Goal: Information Seeking & Learning: Learn about a topic

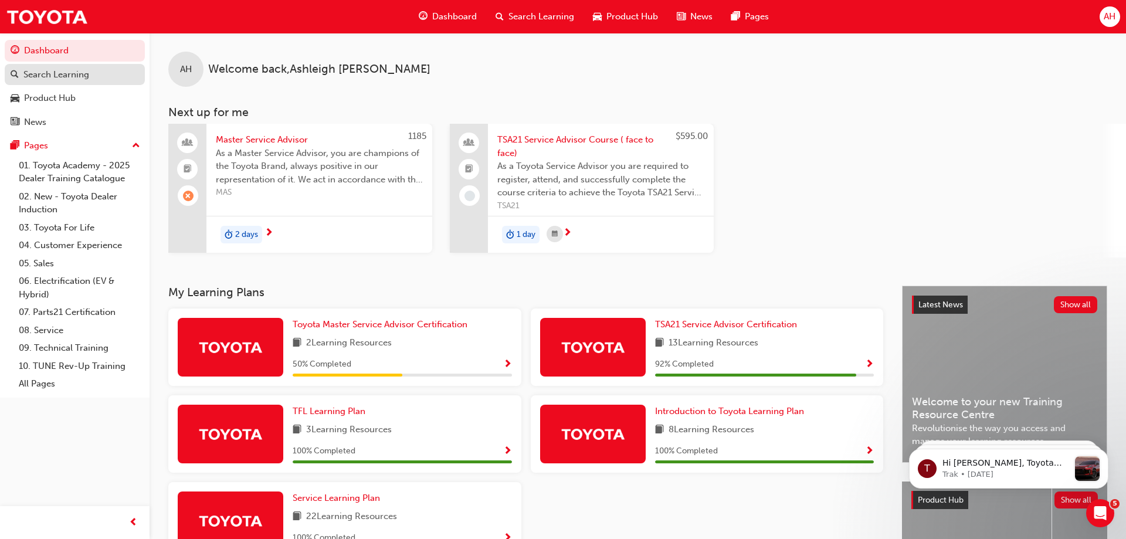
click at [62, 79] on div "Search Learning" at bounding box center [56, 74] width 66 height 13
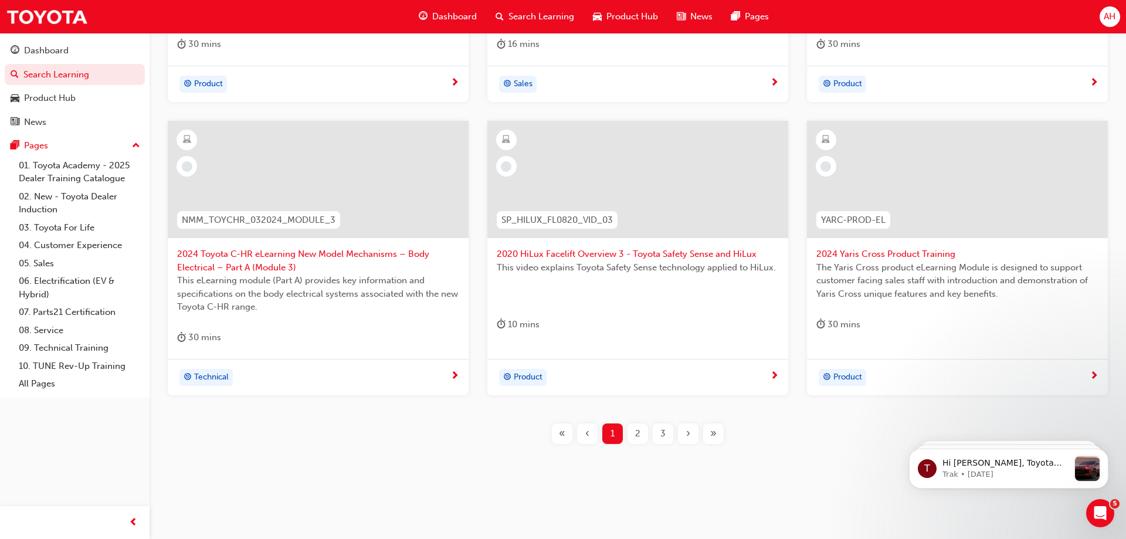
scroll to position [12, 0]
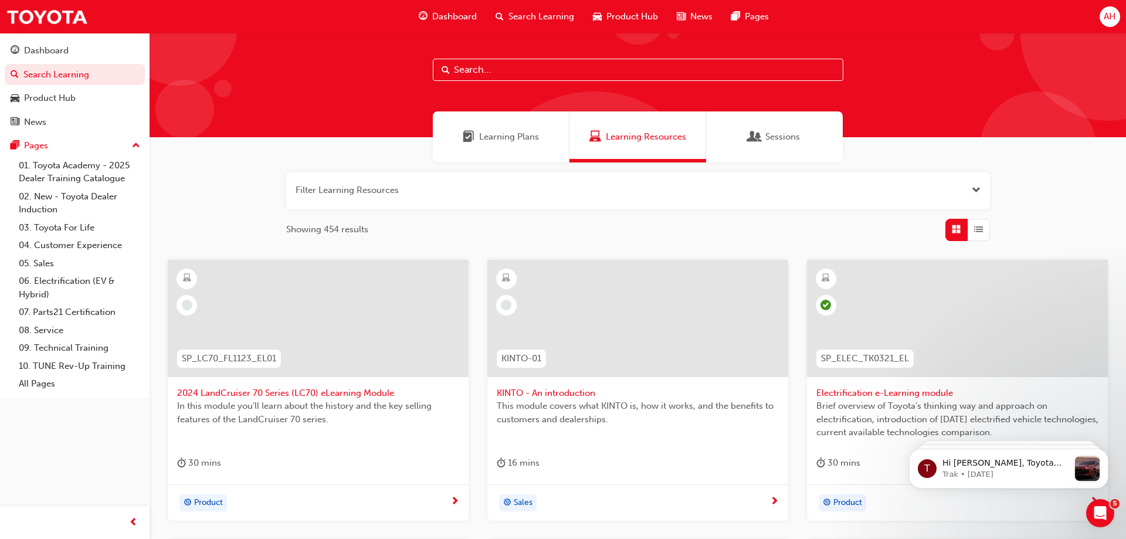
click at [566, 70] on input "text" at bounding box center [638, 70] width 410 height 22
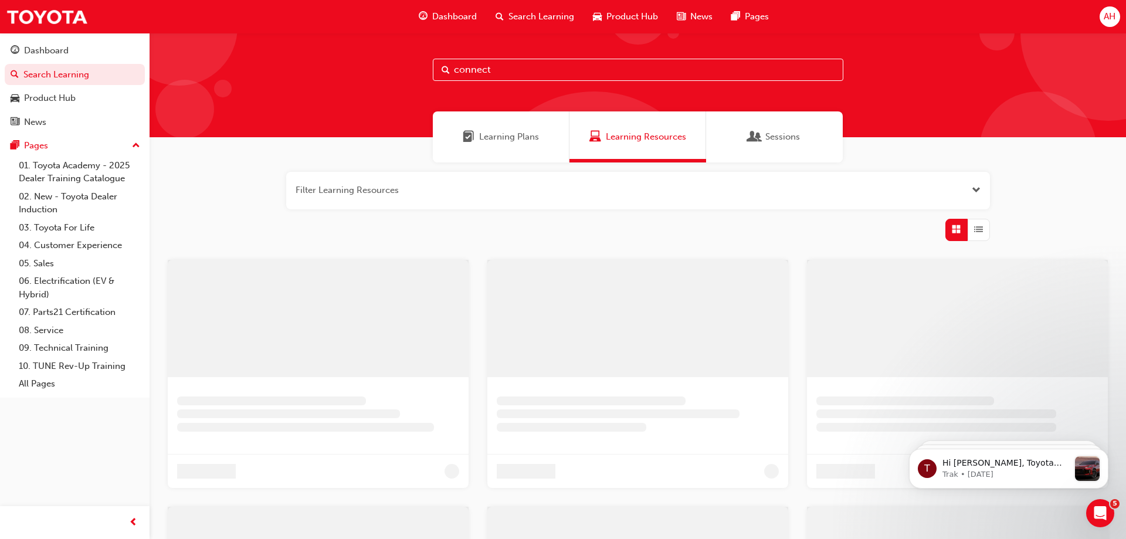
type input "connect"
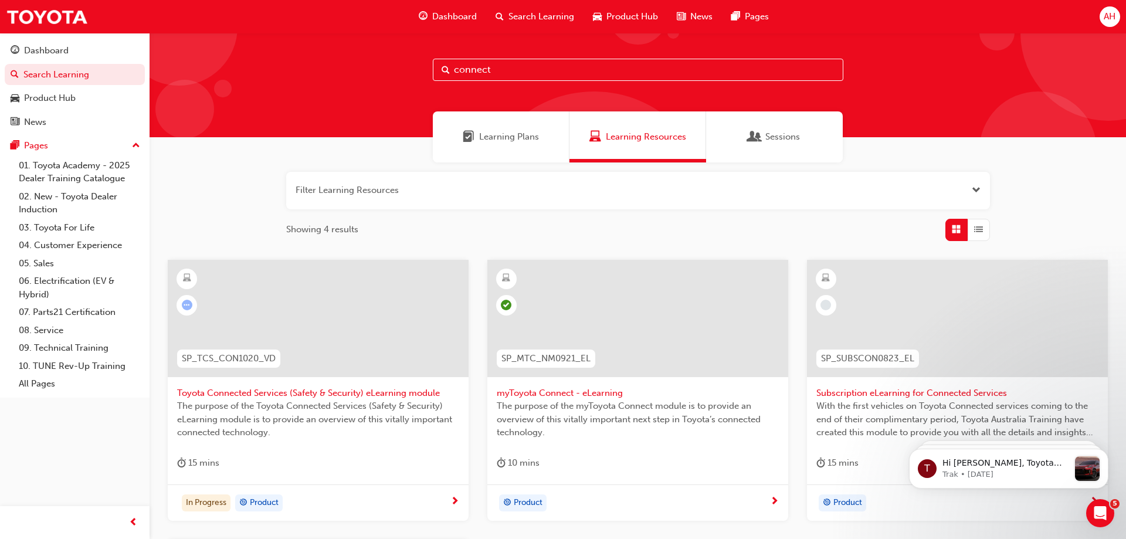
click at [347, 399] on span "Toyota Connected Services (Safety & Security) eLearning module" at bounding box center [318, 392] width 282 height 13
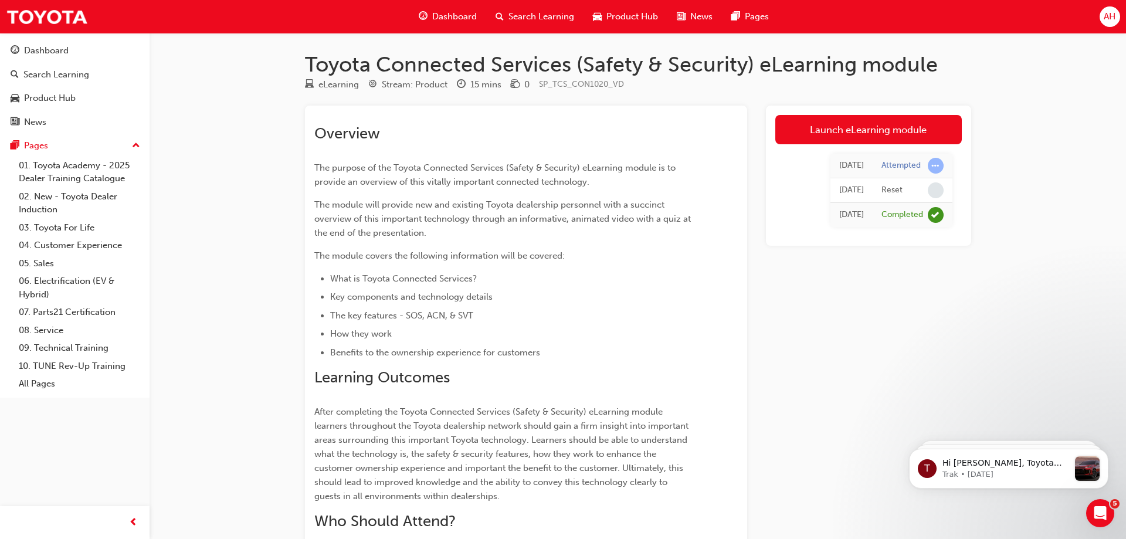
click at [631, 15] on span "Product Hub" at bounding box center [632, 16] width 52 height 13
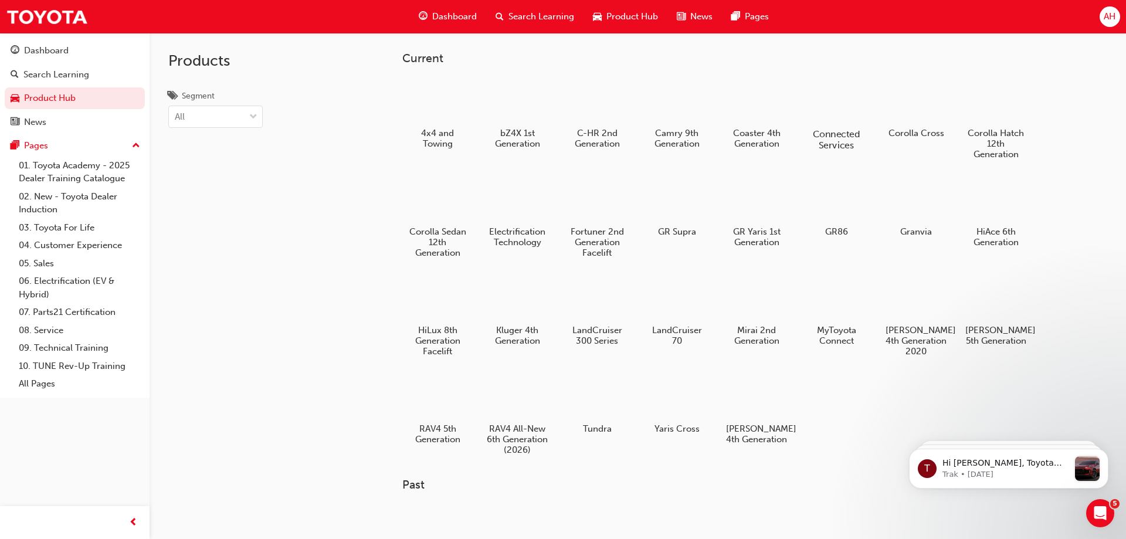
click at [847, 117] on div at bounding box center [835, 100] width 65 height 46
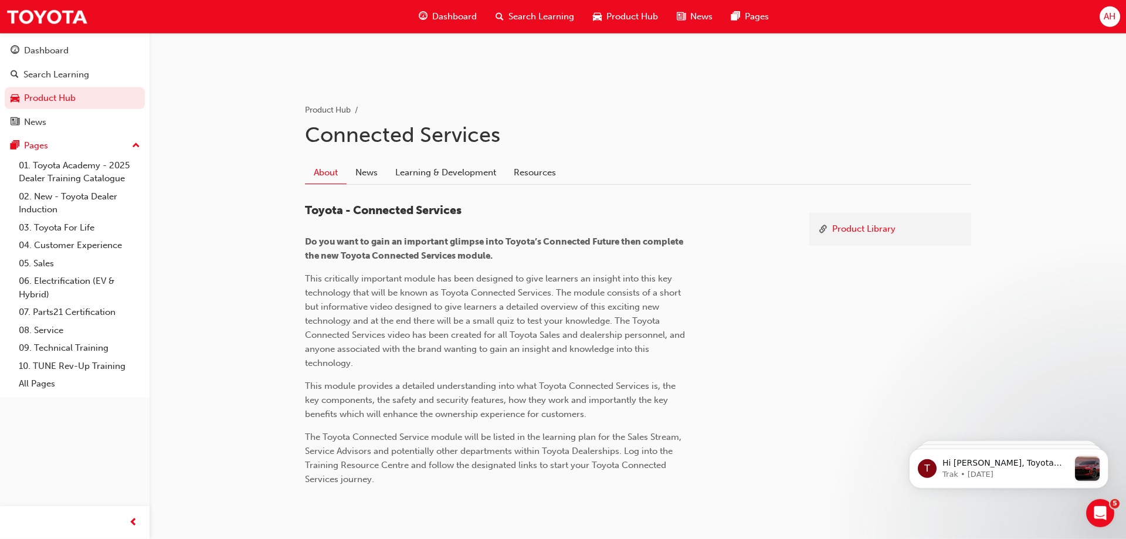
scroll to position [224, 0]
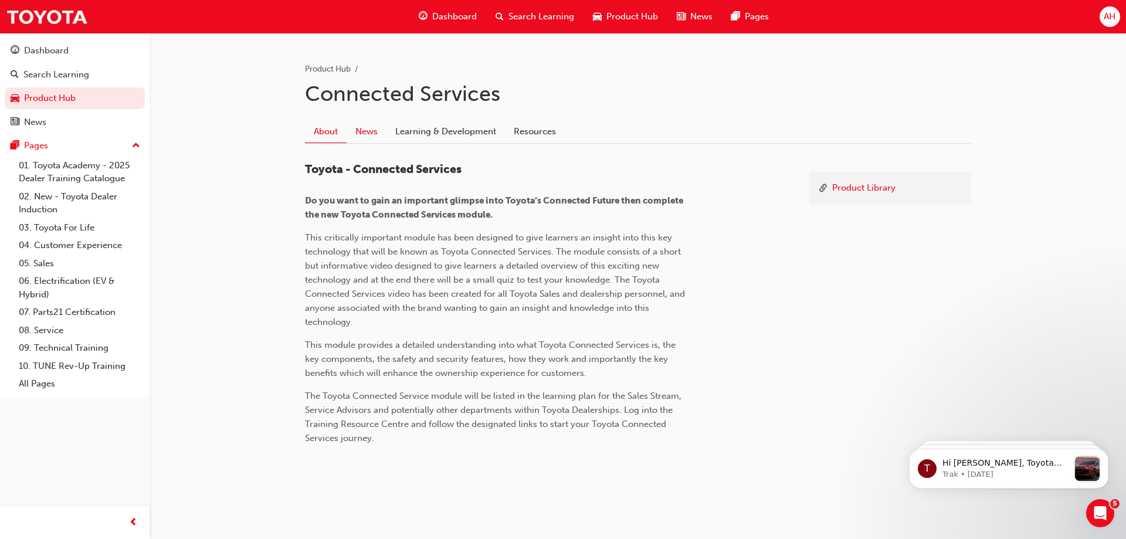
click at [372, 133] on link "News" at bounding box center [367, 131] width 40 height 22
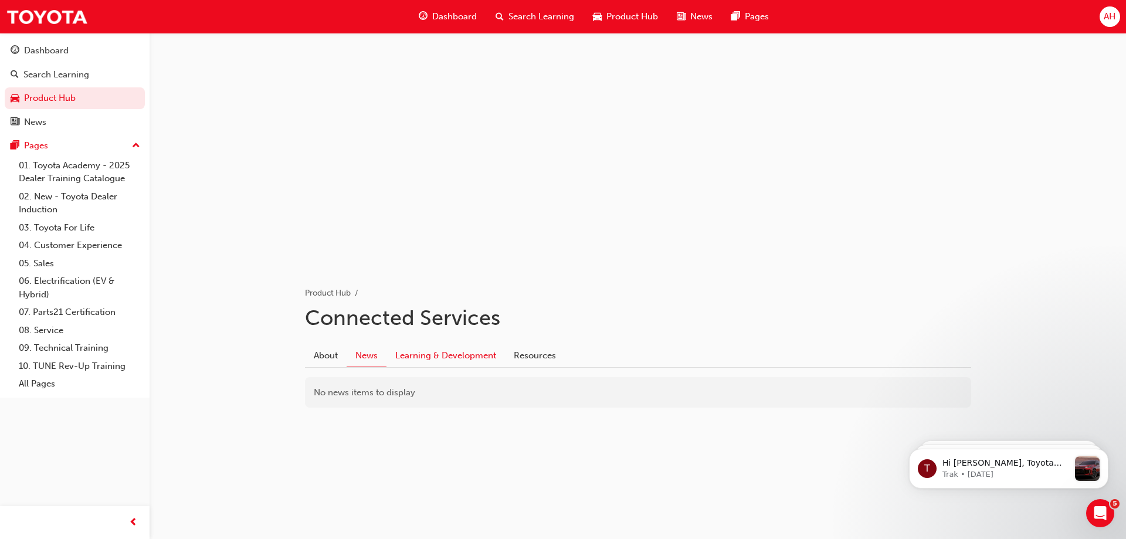
click at [463, 361] on link "Learning & Development" at bounding box center [445, 355] width 118 height 22
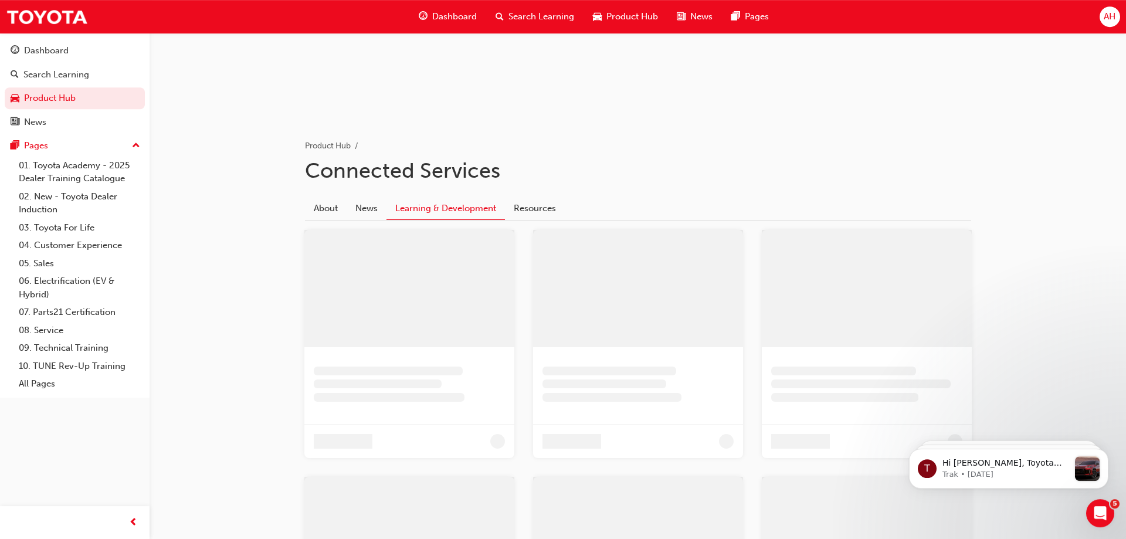
scroll to position [179, 0]
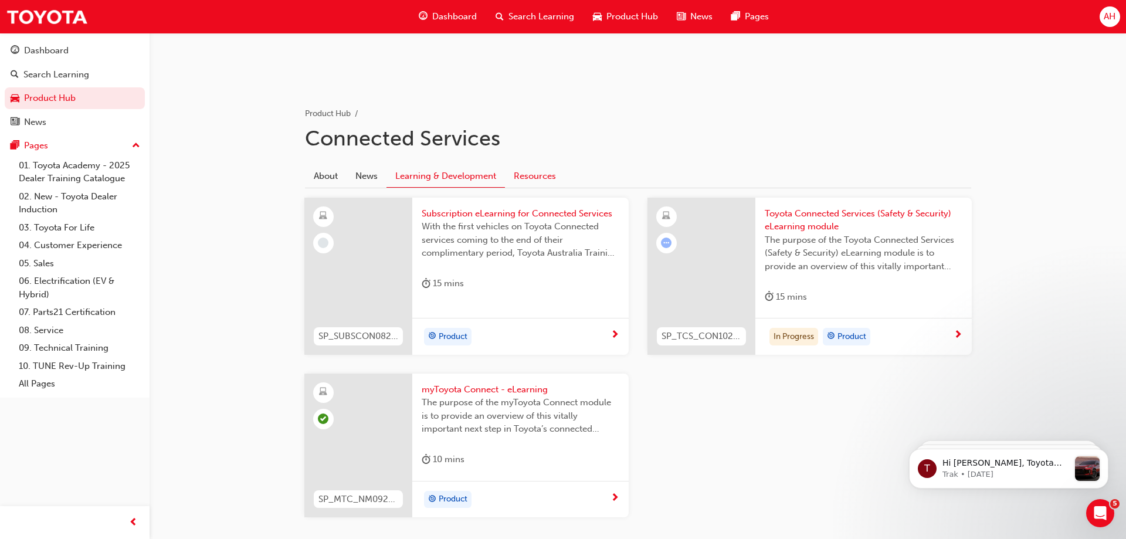
click at [522, 178] on link "Resources" at bounding box center [535, 176] width 60 height 22
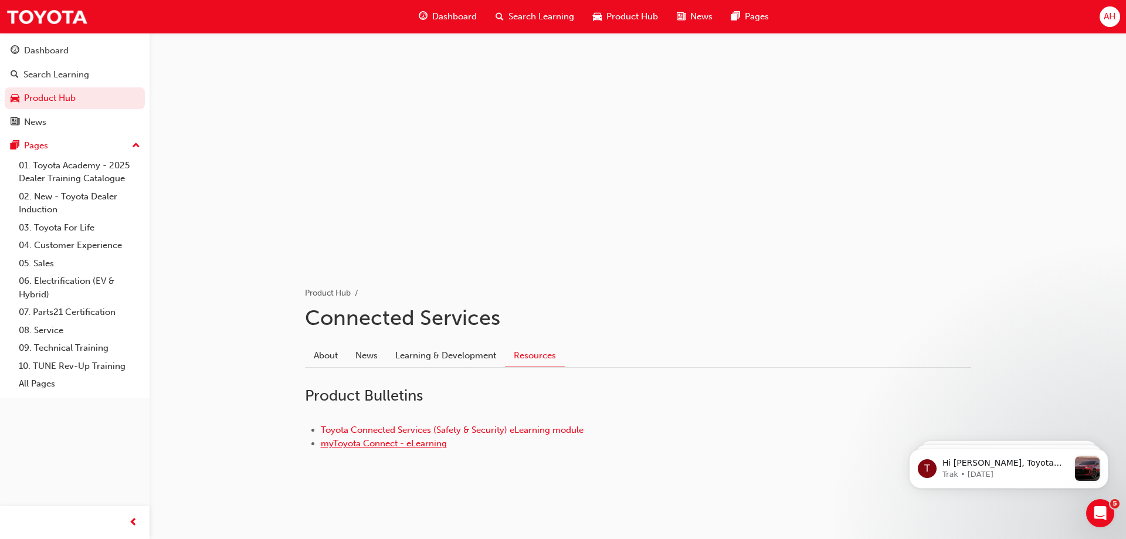
click at [429, 443] on link "myToyota Connect - eLearning" at bounding box center [384, 443] width 126 height 11
